Goal: Navigation & Orientation: Find specific page/section

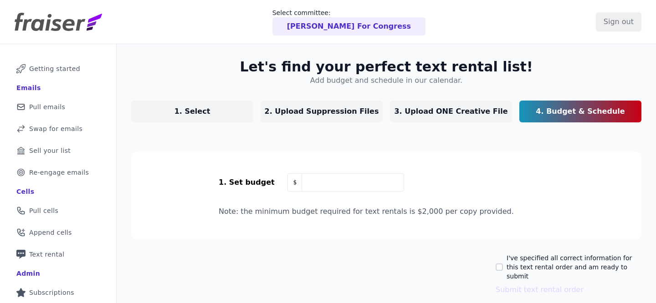
click at [347, 31] on p "Rebecca Cooke For Congress" at bounding box center [349, 26] width 124 height 11
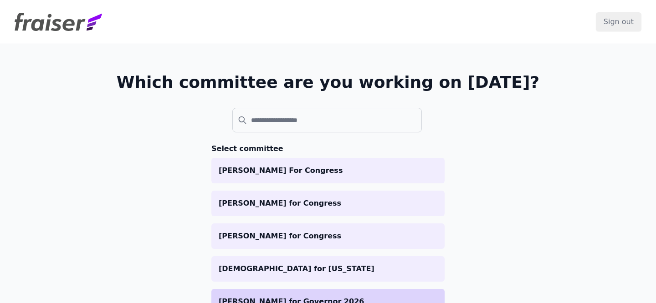
click at [368, 293] on li "Betty Yee for Governor 2026" at bounding box center [327, 302] width 233 height 26
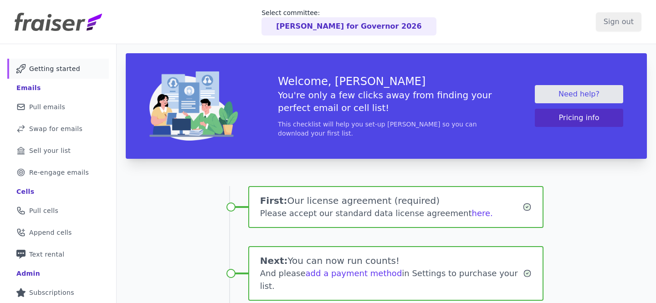
scroll to position [153, 0]
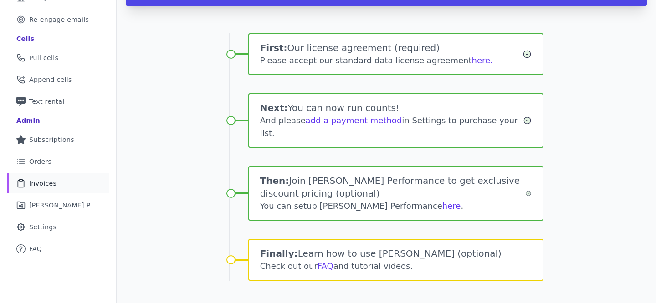
click at [46, 178] on link "Clipboard Icon Outline of a clipboard Invoices" at bounding box center [58, 183] width 102 height 20
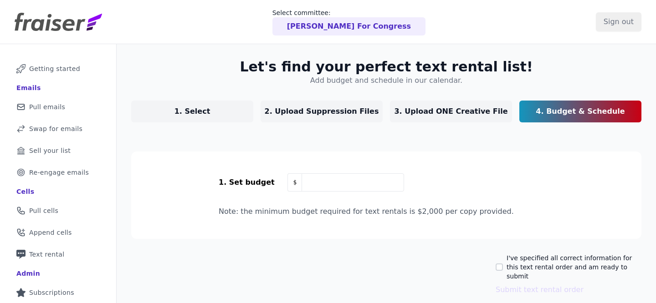
click at [349, 26] on p "[PERSON_NAME] For Congress" at bounding box center [349, 26] width 124 height 11
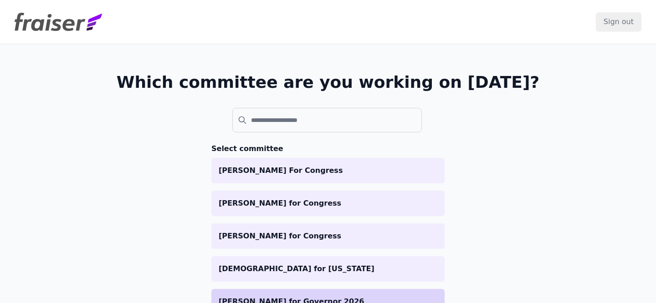
click at [353, 296] on li "[PERSON_NAME] for Governor 2026" at bounding box center [327, 302] width 233 height 26
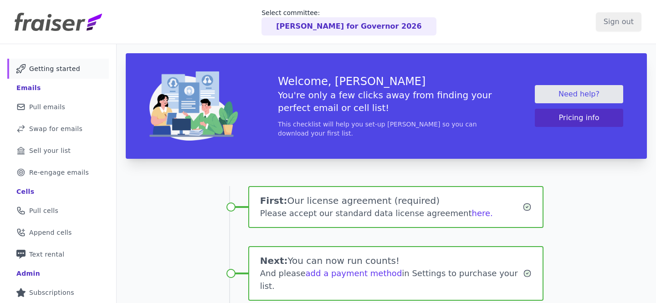
scroll to position [153, 0]
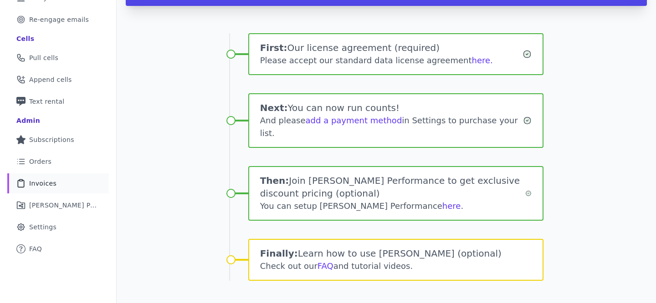
click at [41, 180] on span "Invoices" at bounding box center [42, 183] width 27 height 9
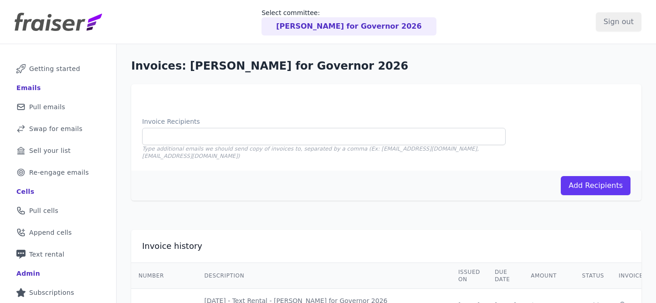
scroll to position [155, 0]
